Goal: Navigation & Orientation: Find specific page/section

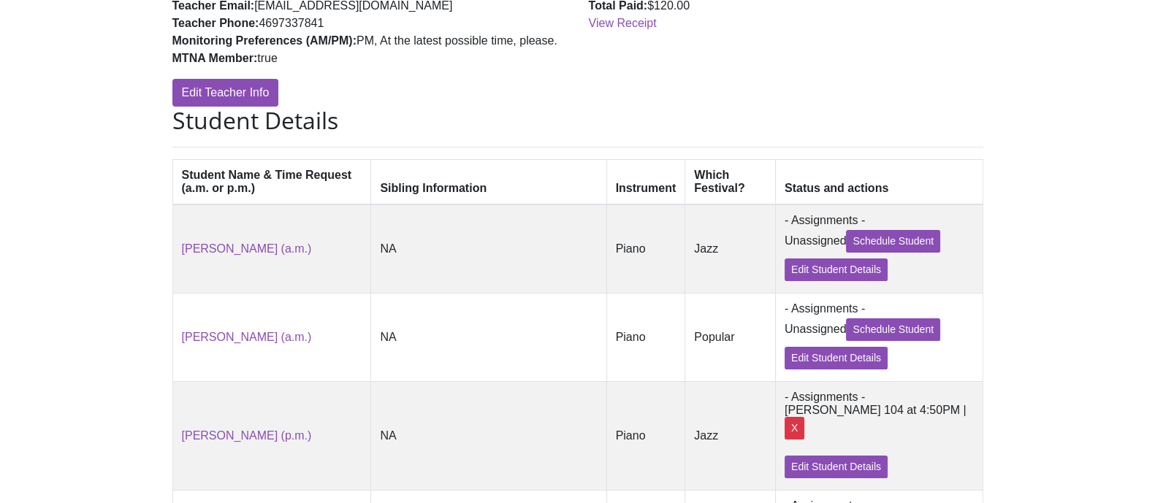
scroll to position [365, 0]
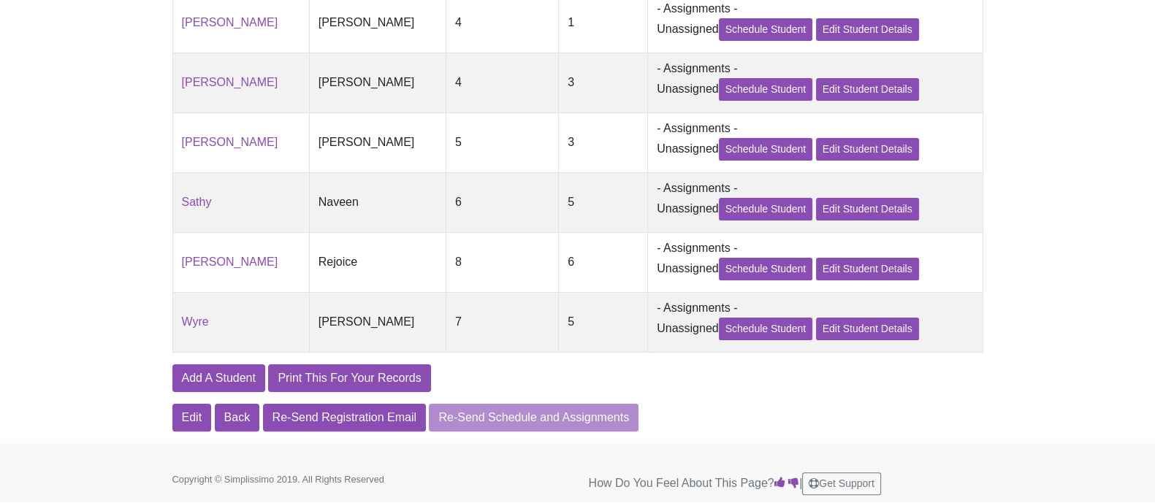
scroll to position [274, 0]
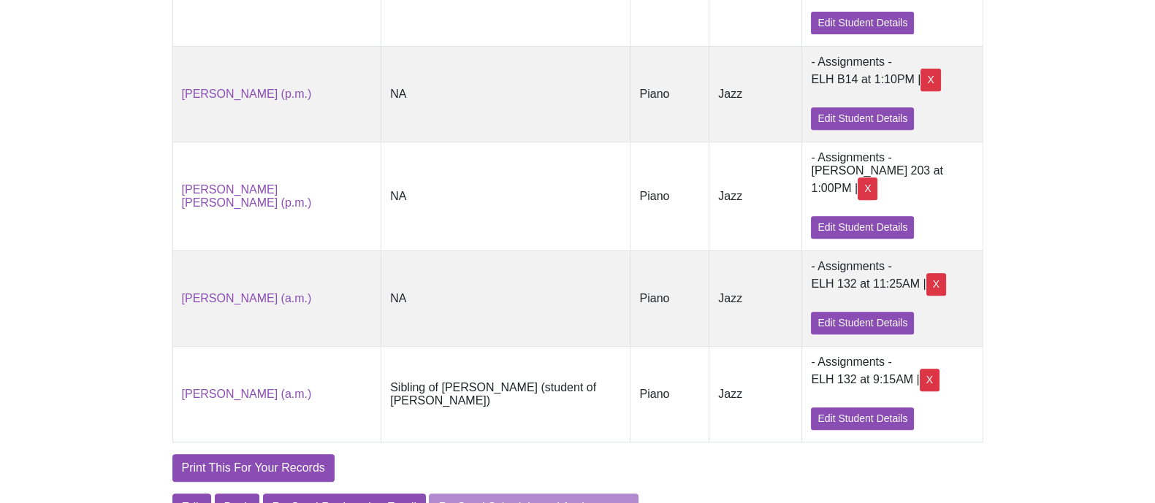
scroll to position [822, 0]
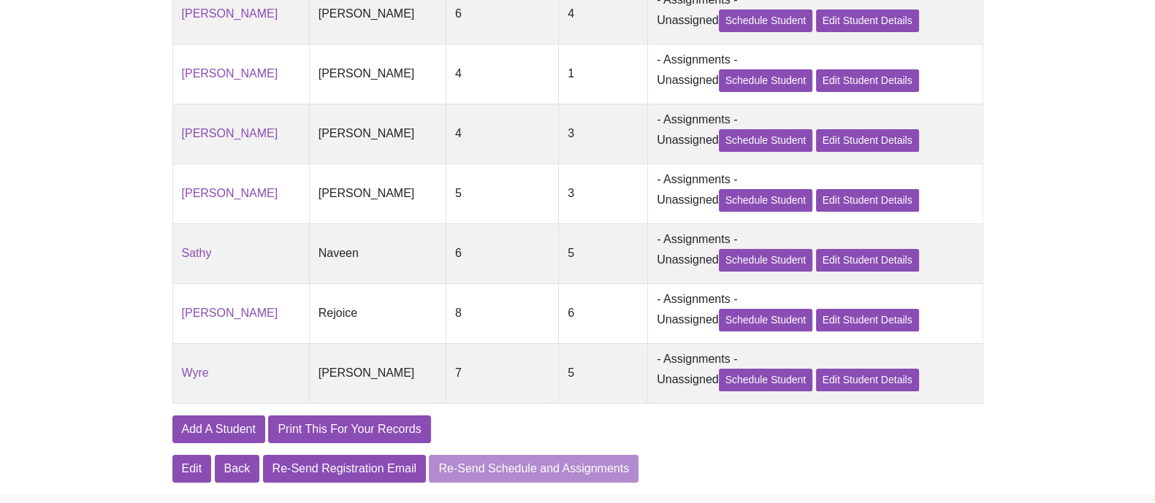
scroll to position [416, 0]
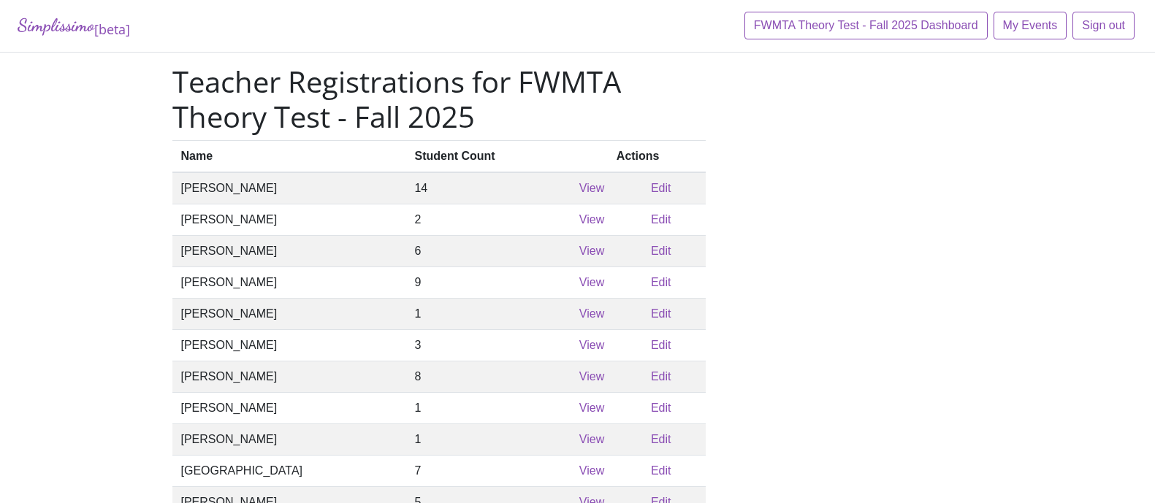
scroll to position [91, 0]
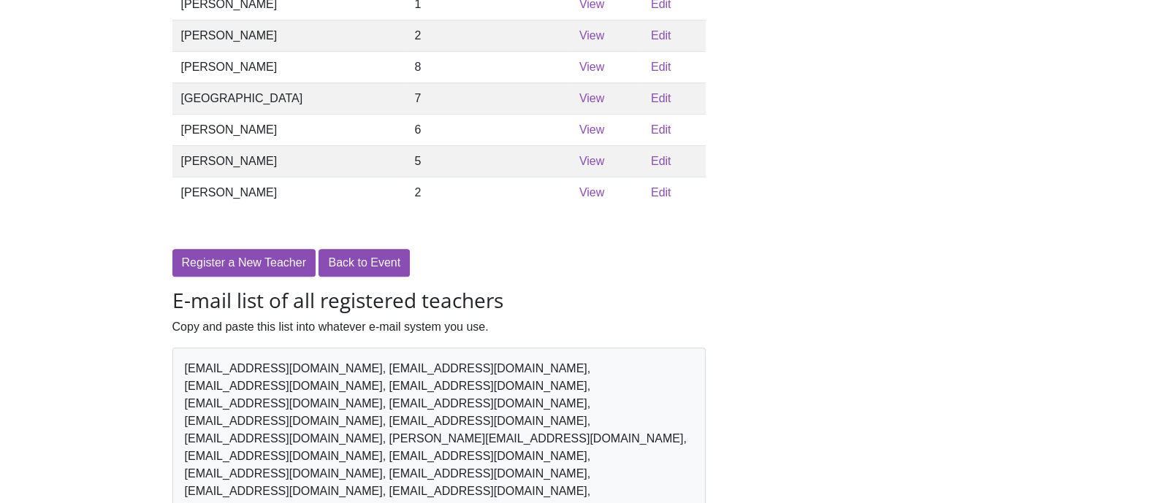
scroll to position [638, 0]
